Goal: Use online tool/utility: Utilize a website feature to perform a specific function

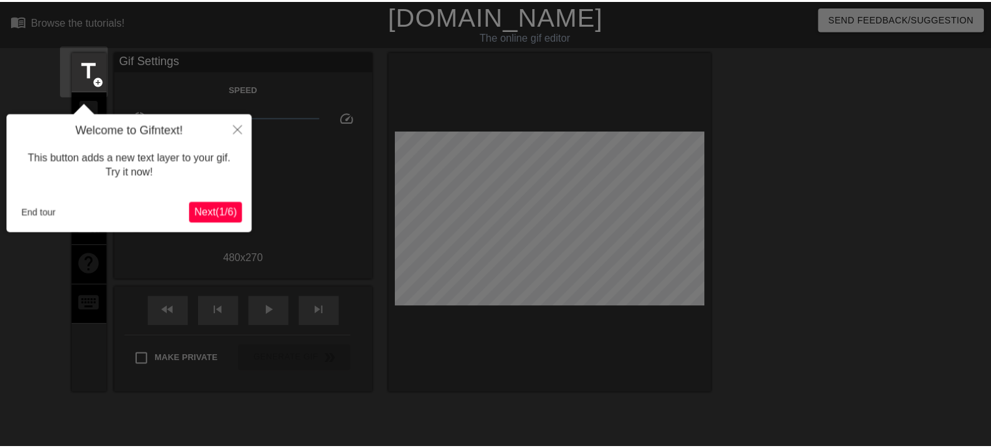
scroll to position [31, 0]
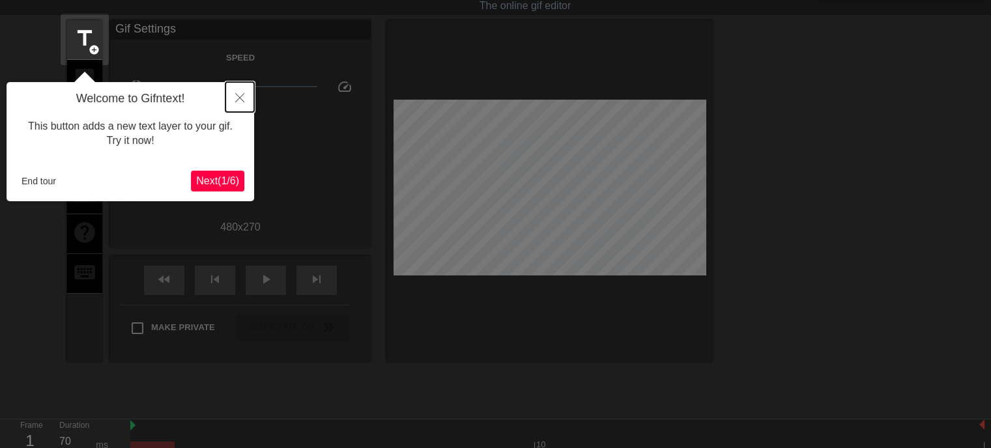
click at [234, 97] on button "Close" at bounding box center [239, 97] width 29 height 30
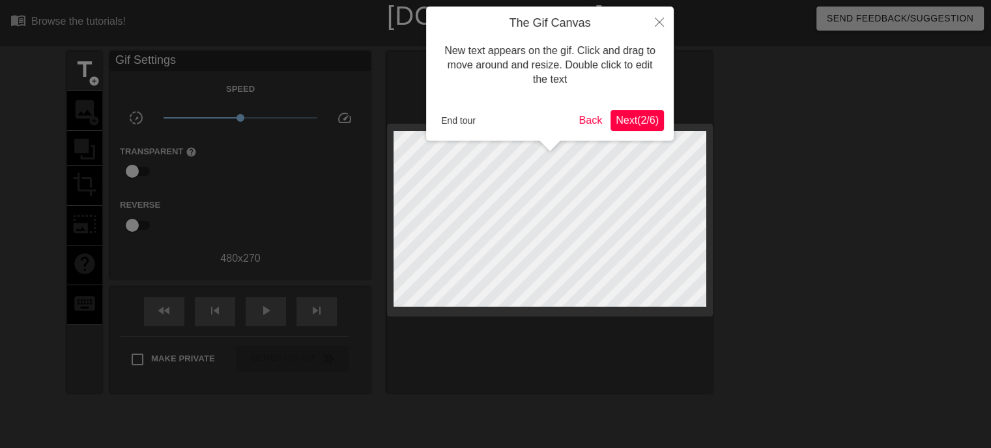
click at [654, 115] on span "Next ( 2 / 6 )" at bounding box center [637, 120] width 43 height 11
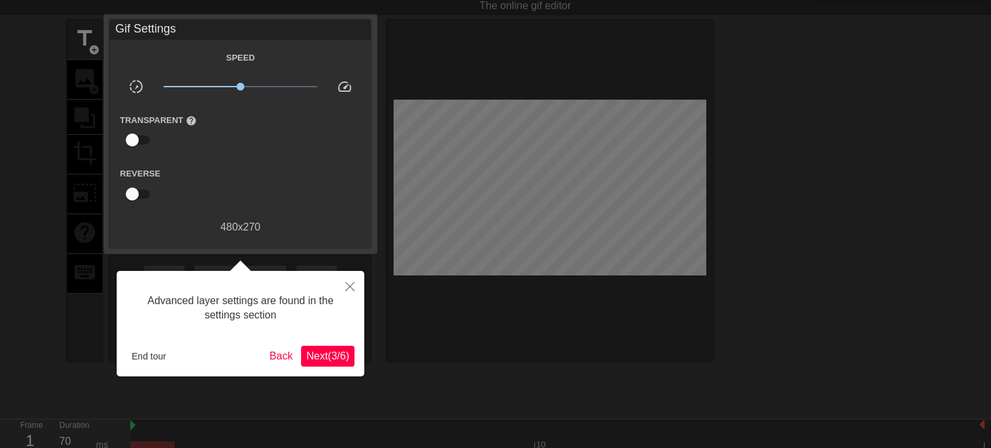
click at [362, 264] on div at bounding box center [241, 266] width 248 height 10
click at [349, 289] on icon "Close" at bounding box center [349, 286] width 9 height 9
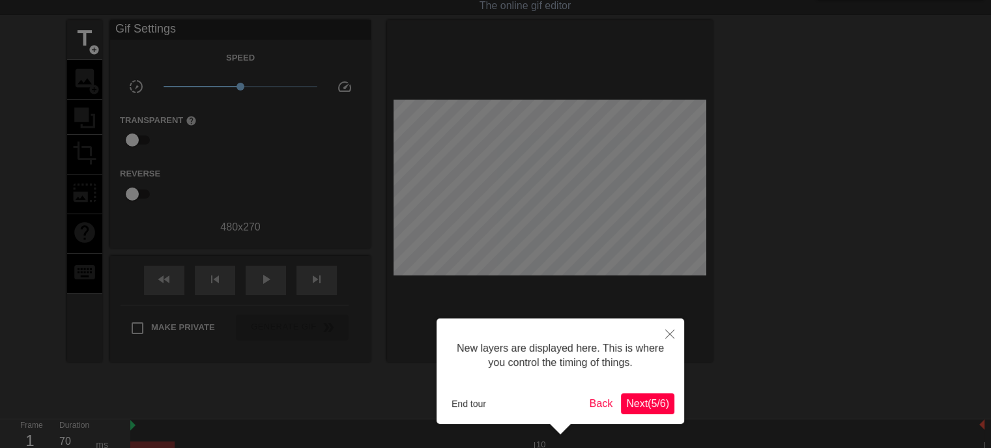
scroll to position [10, 0]
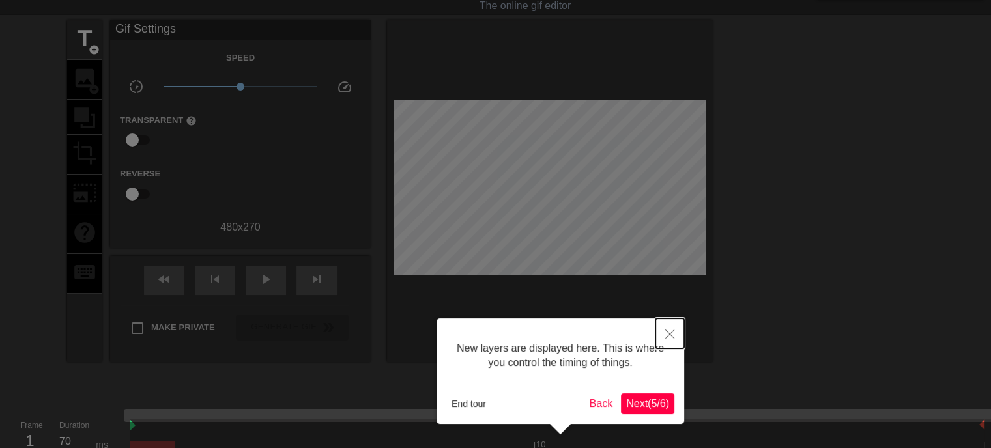
click at [667, 333] on icon "Close" at bounding box center [669, 334] width 9 height 9
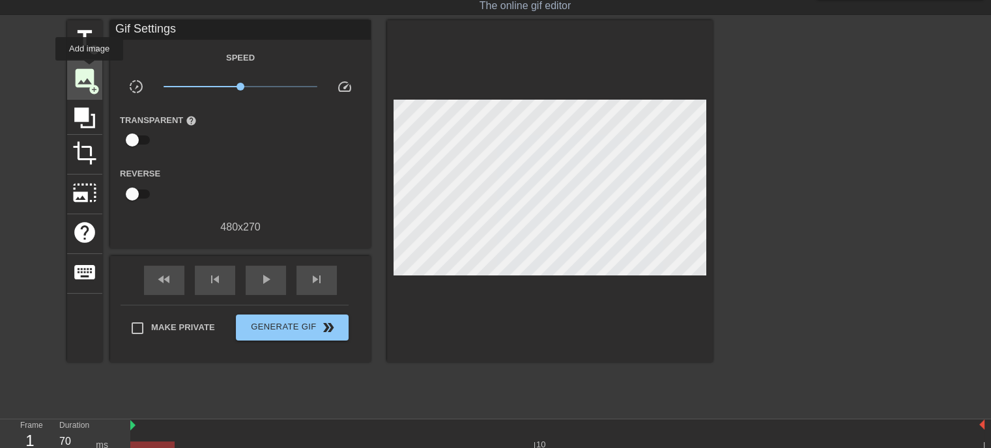
click at [89, 71] on span "image" at bounding box center [84, 78] width 25 height 25
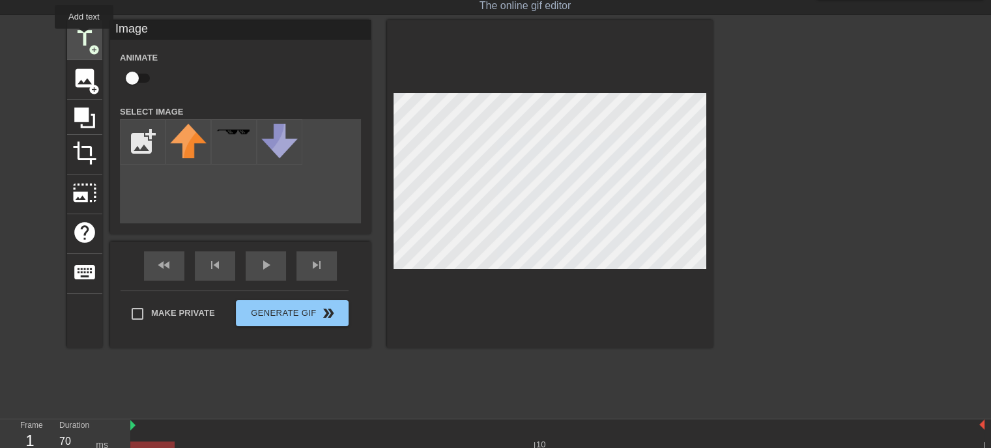
click at [84, 38] on span "title" at bounding box center [84, 38] width 25 height 25
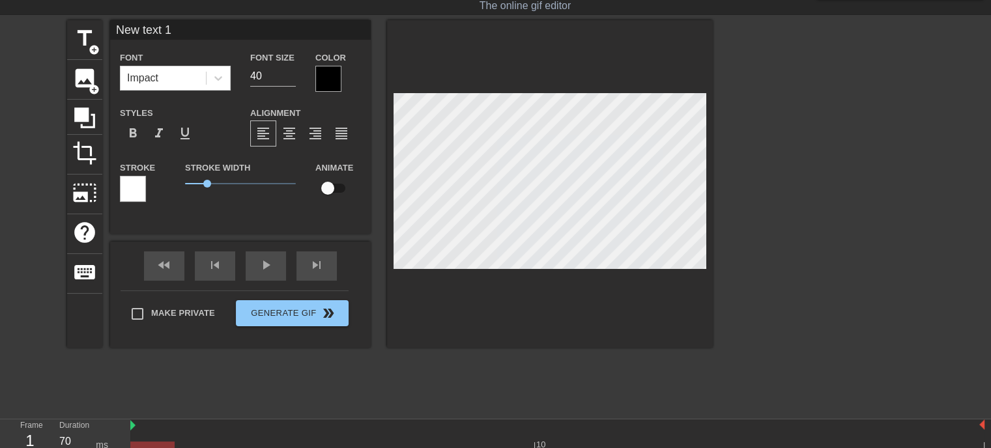
scroll to position [1, 3]
type input "Ne"
type textarea "Ne"
type input "N"
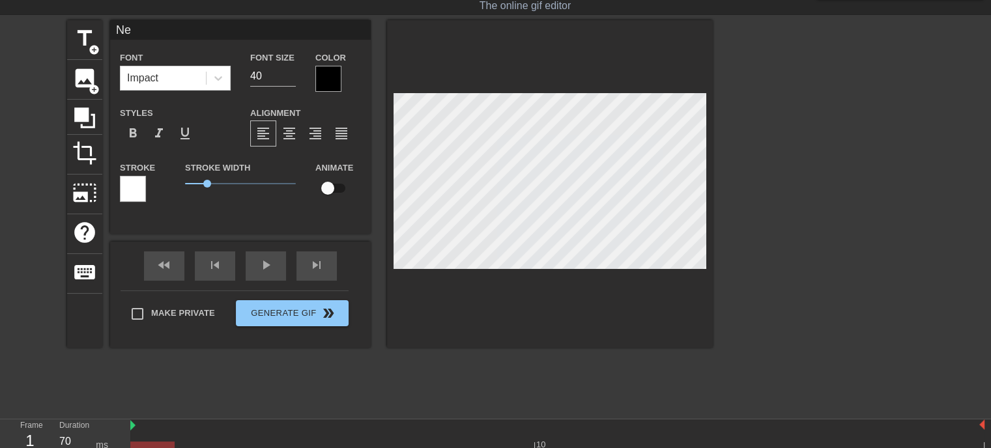
type textarea "N"
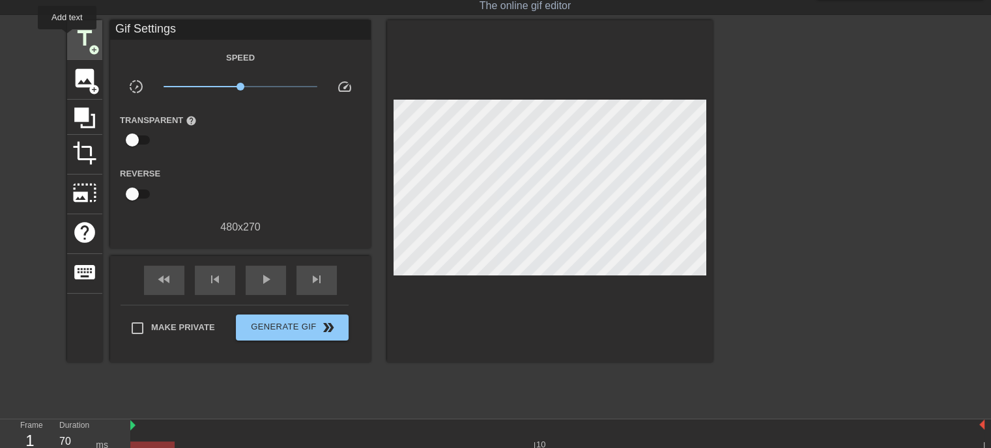
click at [74, 39] on span "title" at bounding box center [84, 38] width 25 height 25
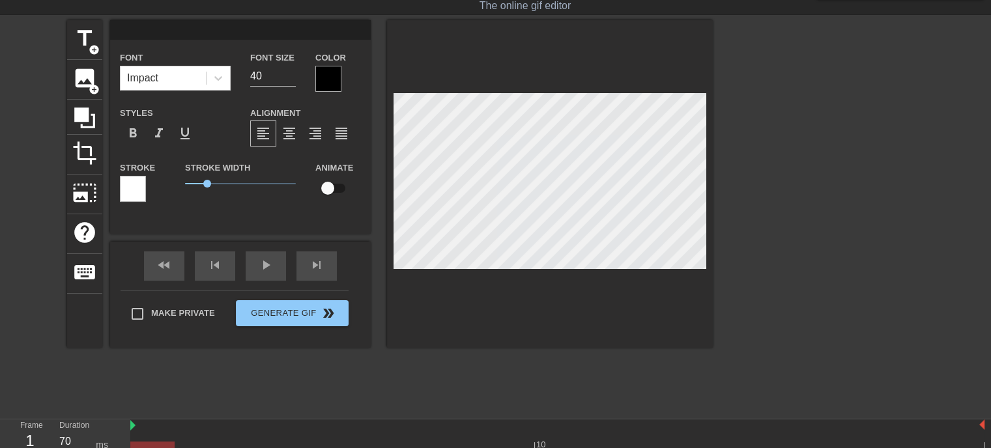
scroll to position [1, 1]
